Goal: Obtain resource: Obtain resource

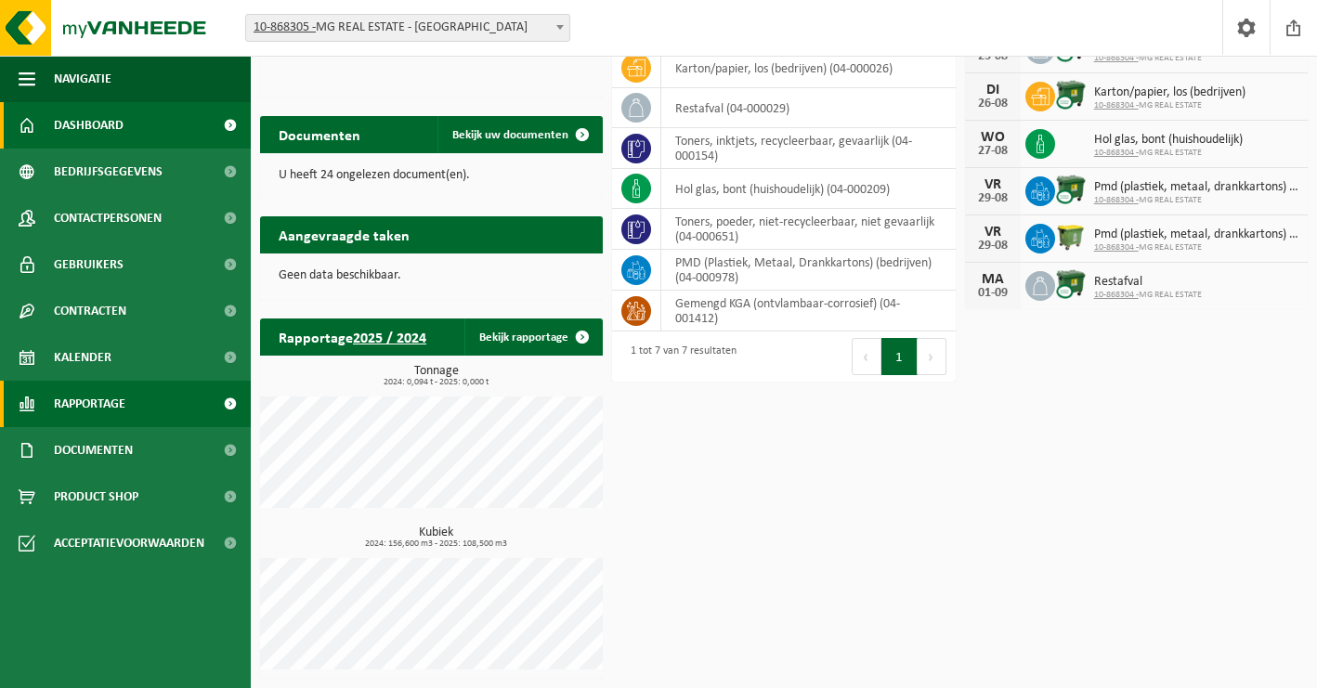
scroll to position [243, 0]
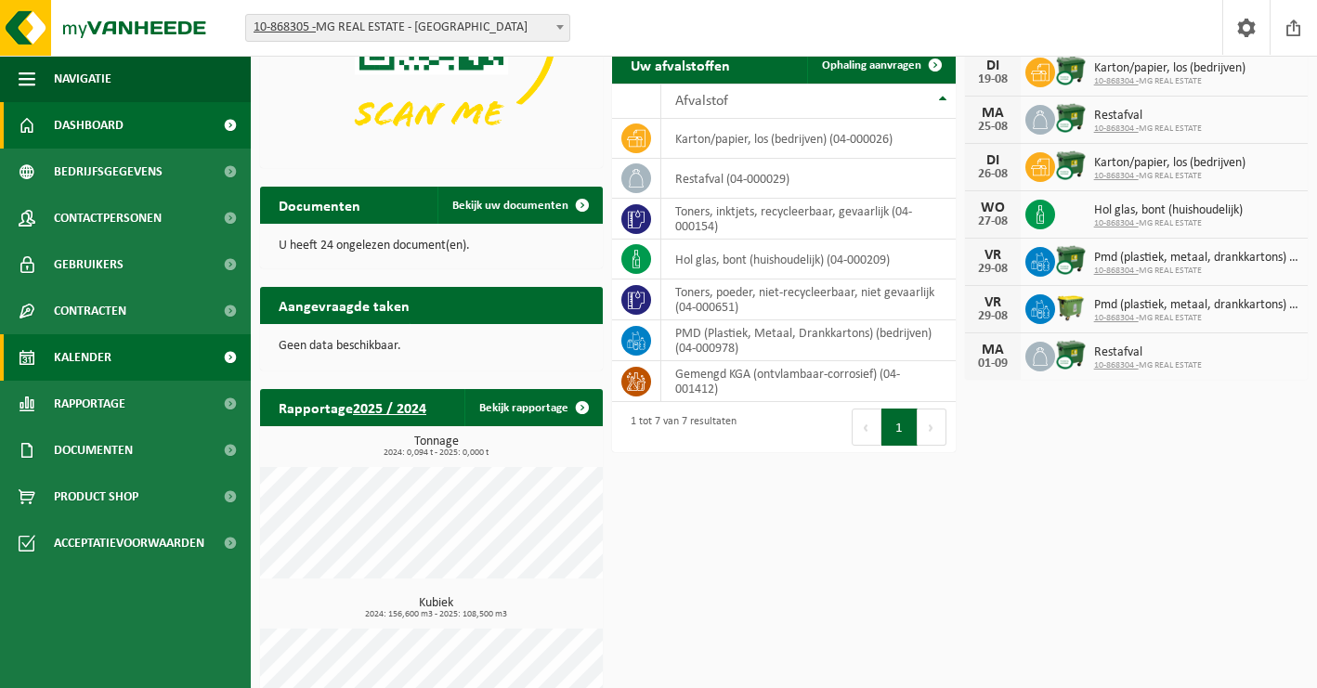
click at [124, 356] on link "Kalender" at bounding box center [125, 357] width 251 height 46
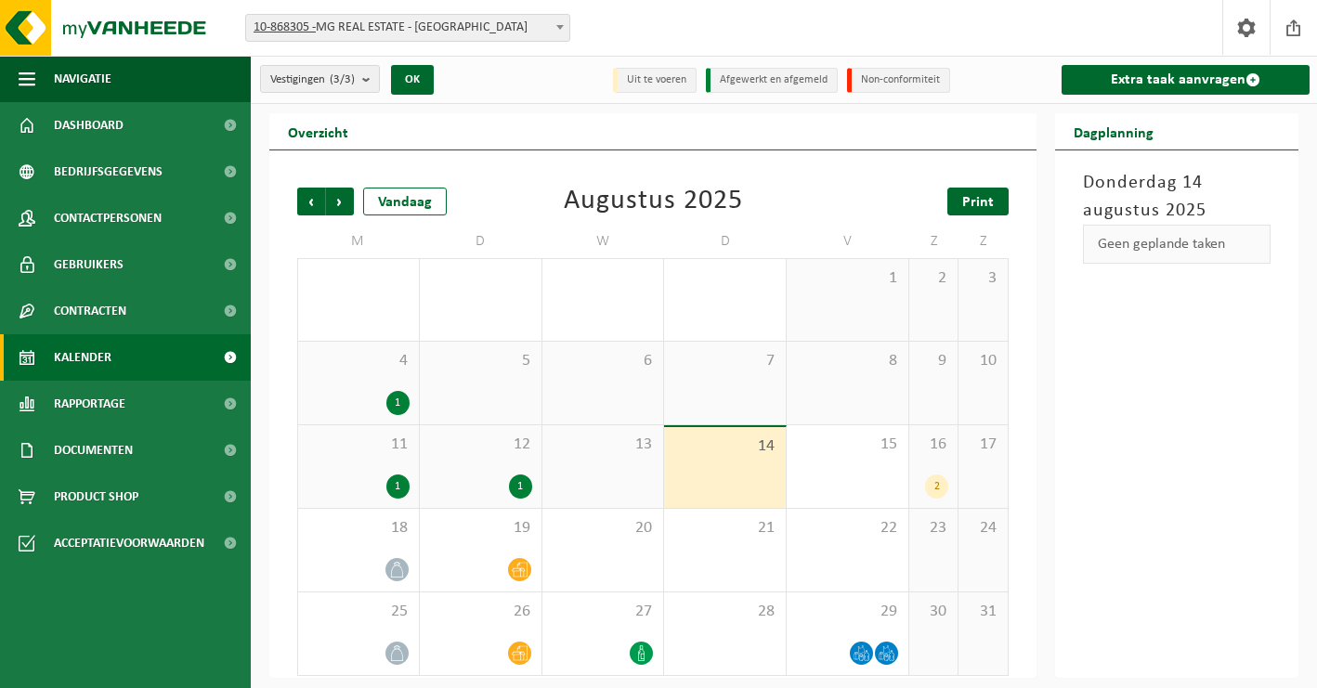
click at [963, 200] on span "Print" at bounding box center [979, 202] width 32 height 15
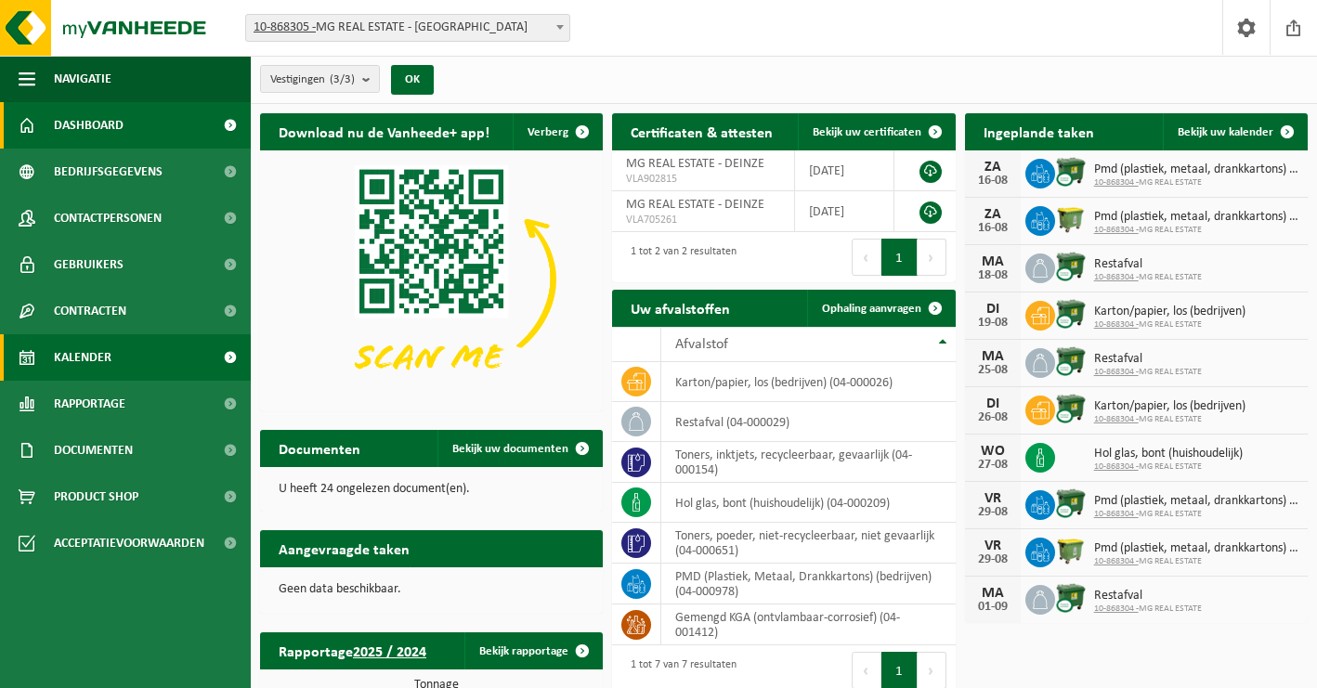
click at [81, 357] on span "Kalender" at bounding box center [83, 357] width 58 height 46
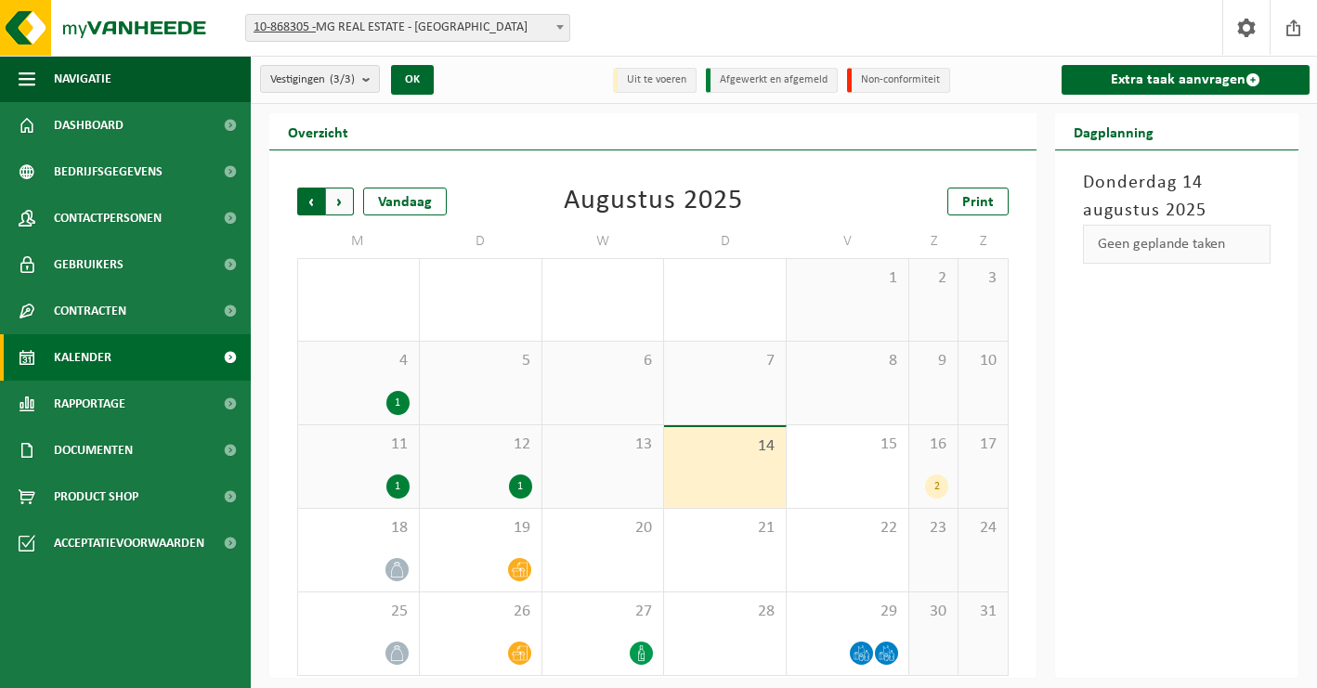
click at [338, 201] on span "Volgende" at bounding box center [340, 202] width 28 height 28
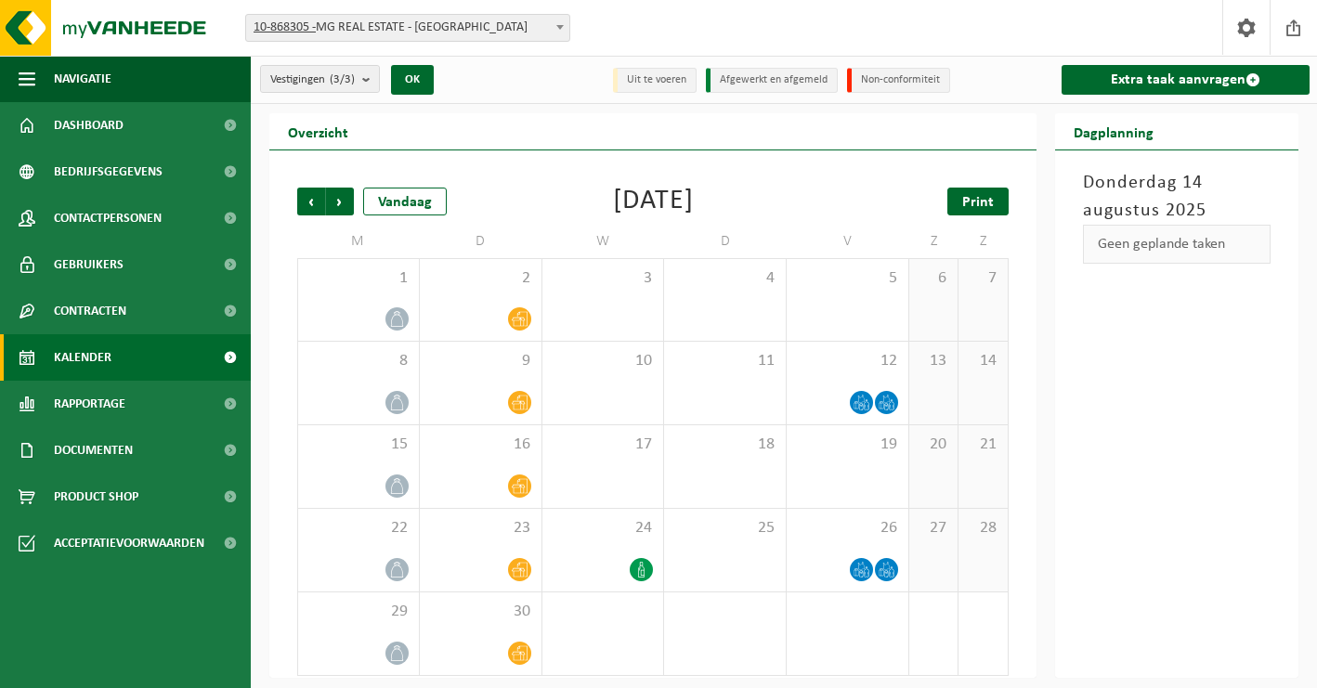
click at [995, 200] on link "Print" at bounding box center [978, 202] width 61 height 28
